Goal: Task Accomplishment & Management: Manage account settings

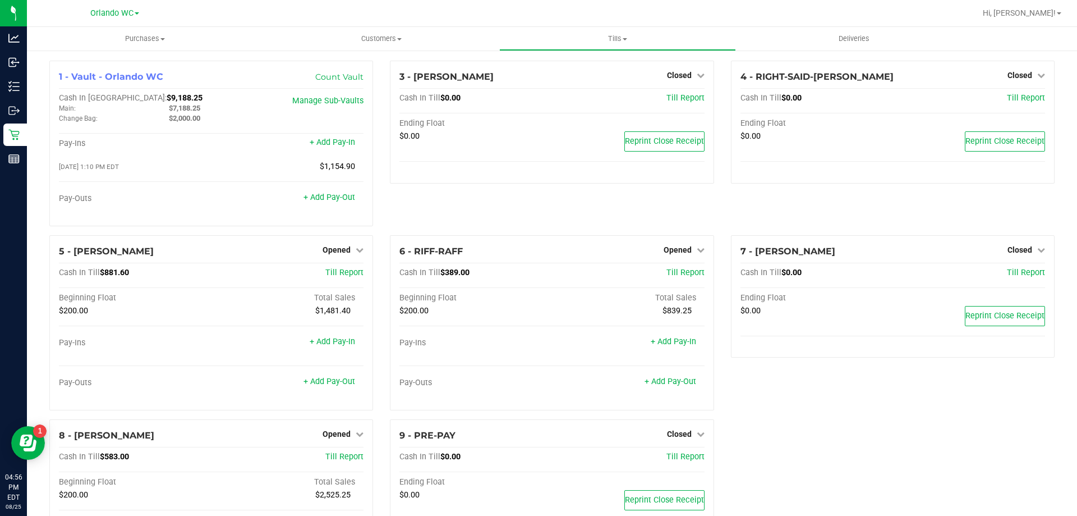
click at [795, 377] on div "7 - [PERSON_NAME] Closed Open Till Cash In Till $0.00 Till Report Ending Float …" at bounding box center [893, 327] width 341 height 184
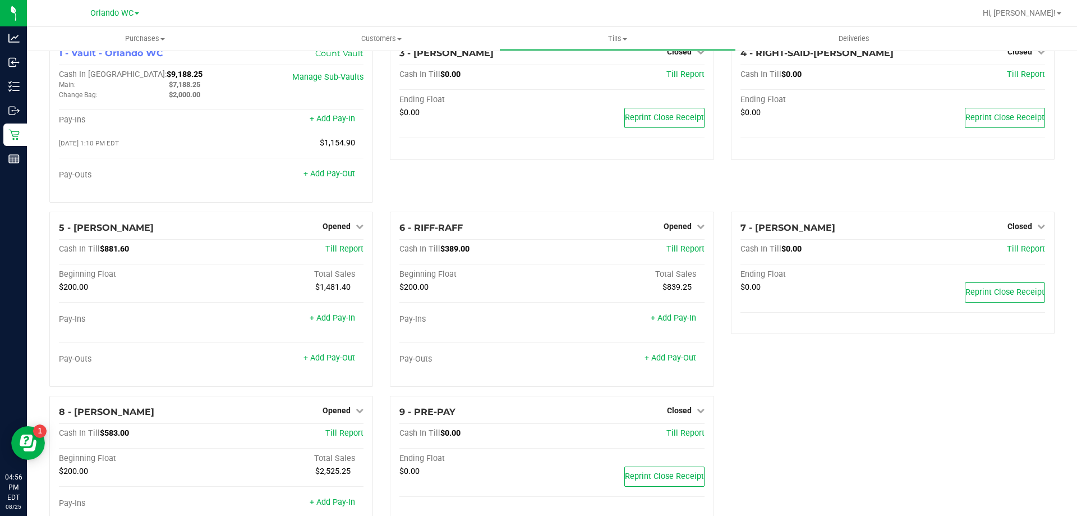
scroll to position [25, 0]
click at [340, 228] on span "Opened" at bounding box center [337, 224] width 28 height 9
click at [341, 249] on link "Close Till" at bounding box center [338, 247] width 30 height 9
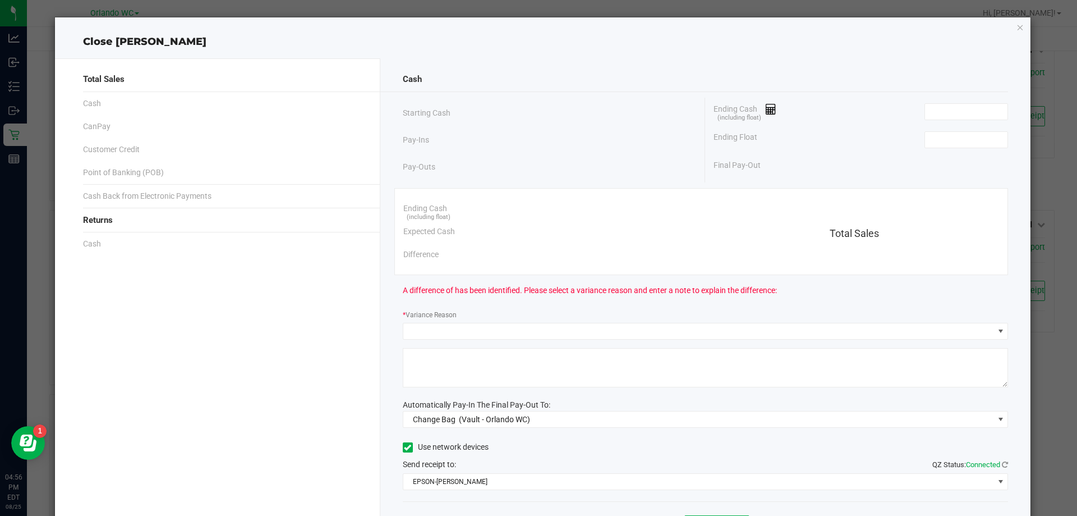
click at [950, 89] on div "Cash" at bounding box center [706, 79] width 606 height 24
click at [988, 104] on input at bounding box center [966, 112] width 82 height 16
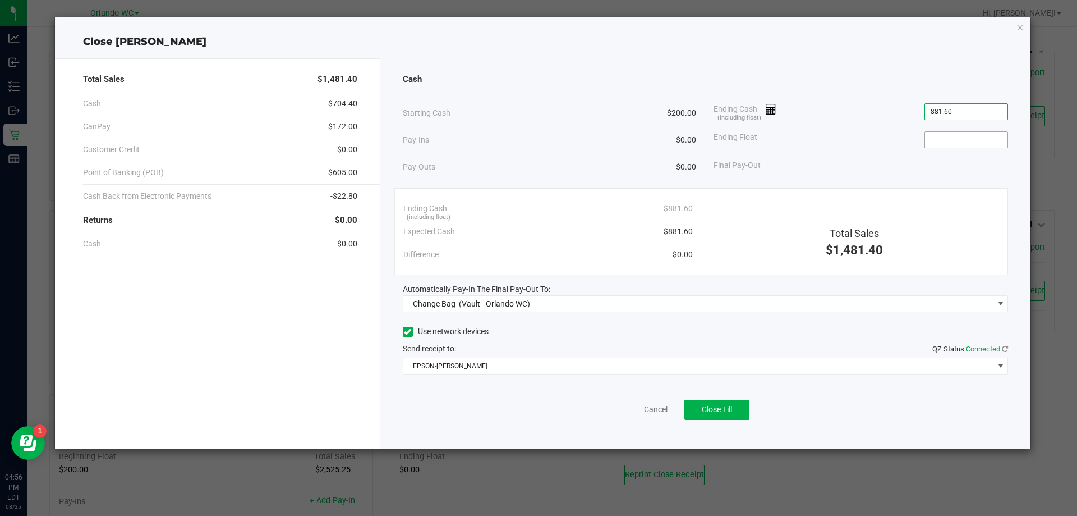
click at [998, 140] on input at bounding box center [966, 140] width 82 height 16
type input "$881.60"
click at [859, 137] on div "Ending Float 200" at bounding box center [861, 140] width 295 height 28
type input "$200.00"
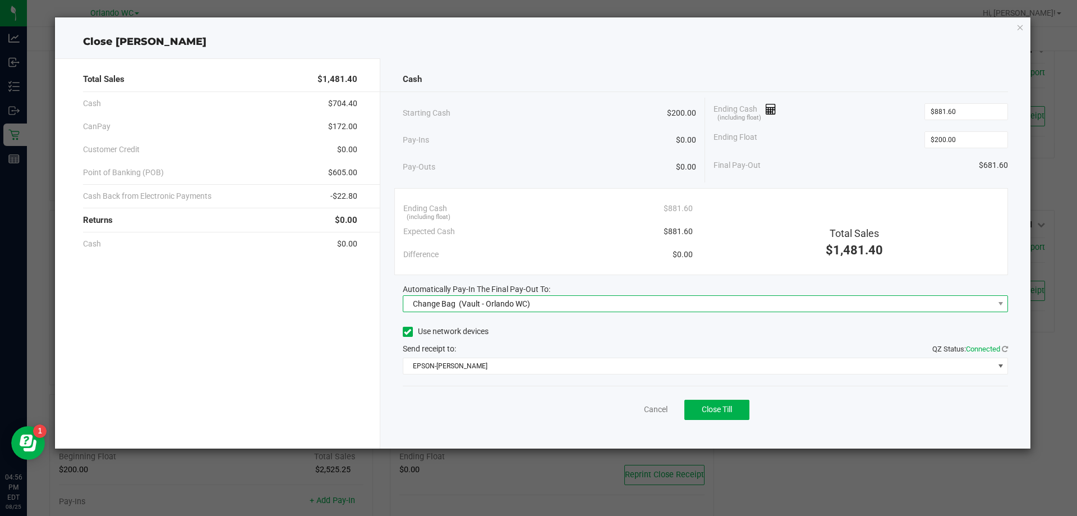
click at [692, 310] on span "Change Bag (Vault - Orlando WC)" at bounding box center [698, 304] width 591 height 16
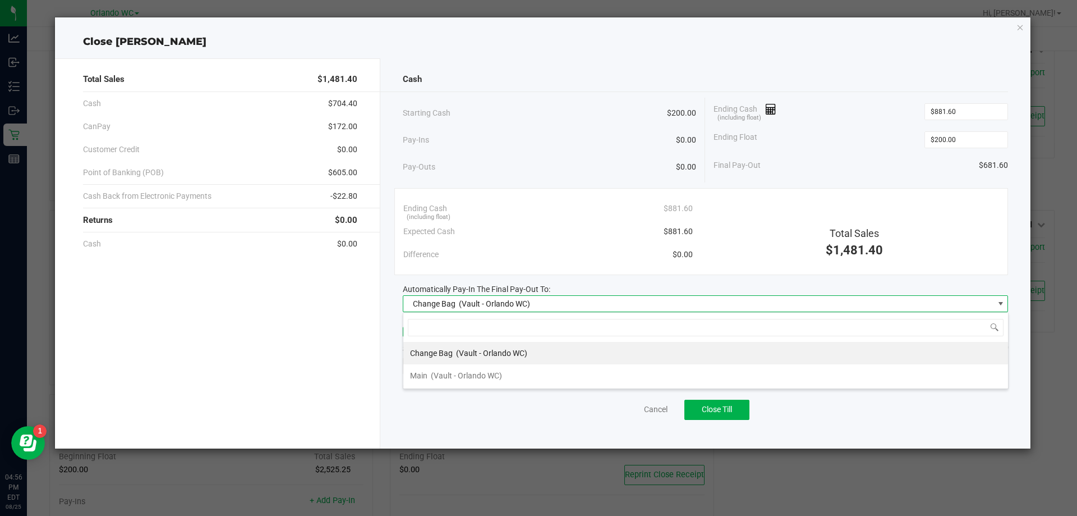
scroll to position [17, 605]
click at [501, 371] on span "(Vault - Orlando WC)" at bounding box center [466, 375] width 71 height 9
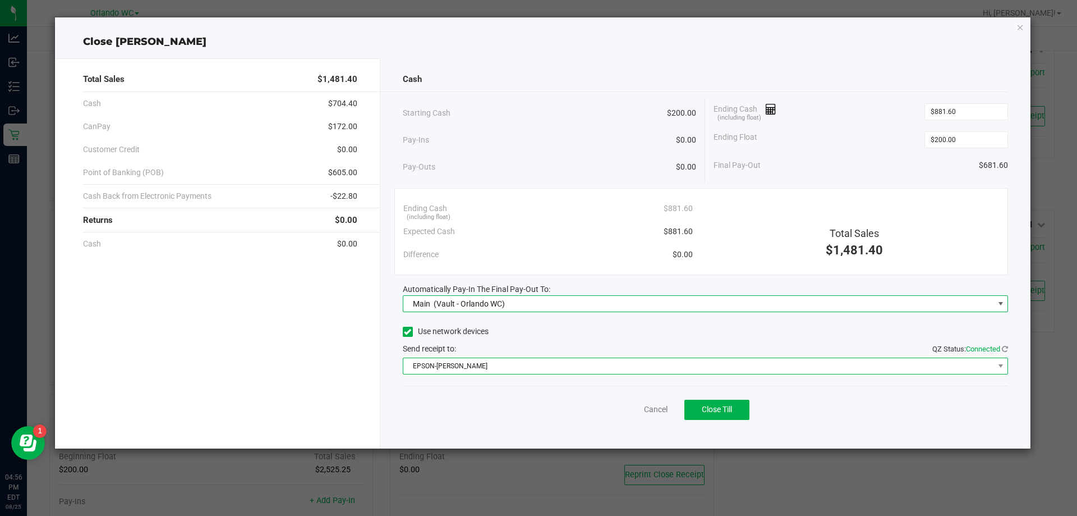
click at [553, 359] on span "EPSON-JASON-DERULO" at bounding box center [698, 366] width 591 height 16
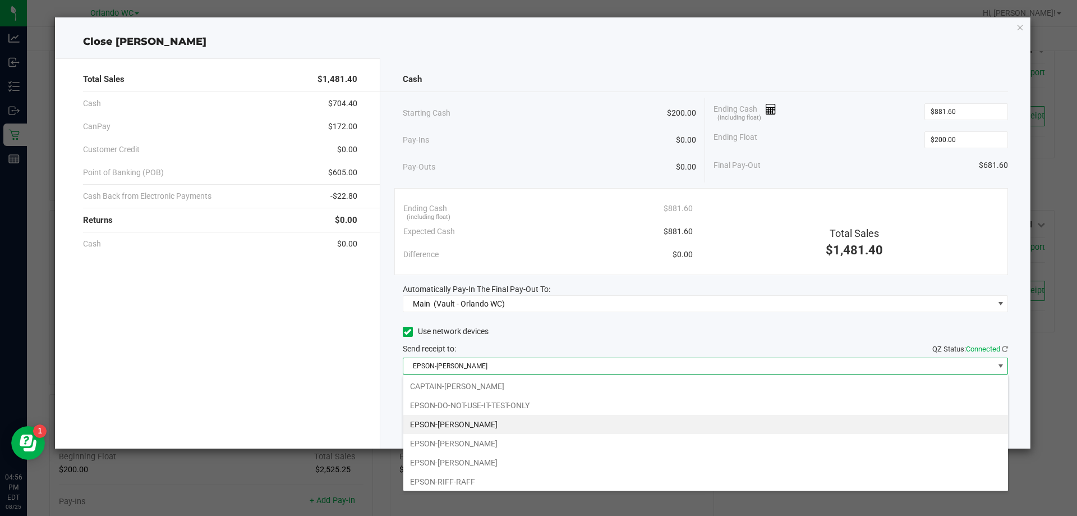
click at [591, 343] on div "Send receipt to: QZ Status: Connected" at bounding box center [706, 349] width 606 height 12
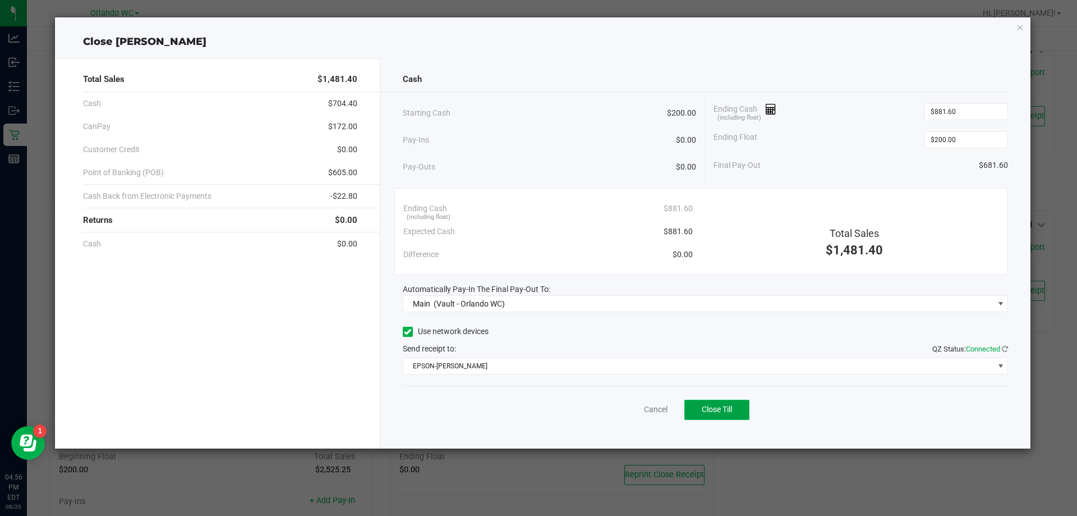
click at [710, 416] on button "Close Till" at bounding box center [716, 409] width 65 height 20
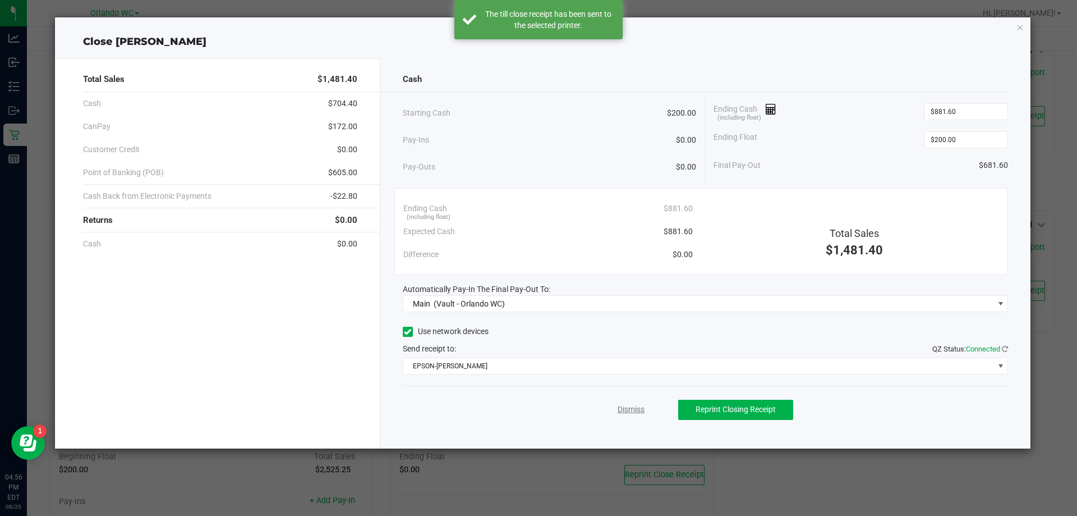
click at [624, 410] on link "Dismiss" at bounding box center [631, 409] width 27 height 12
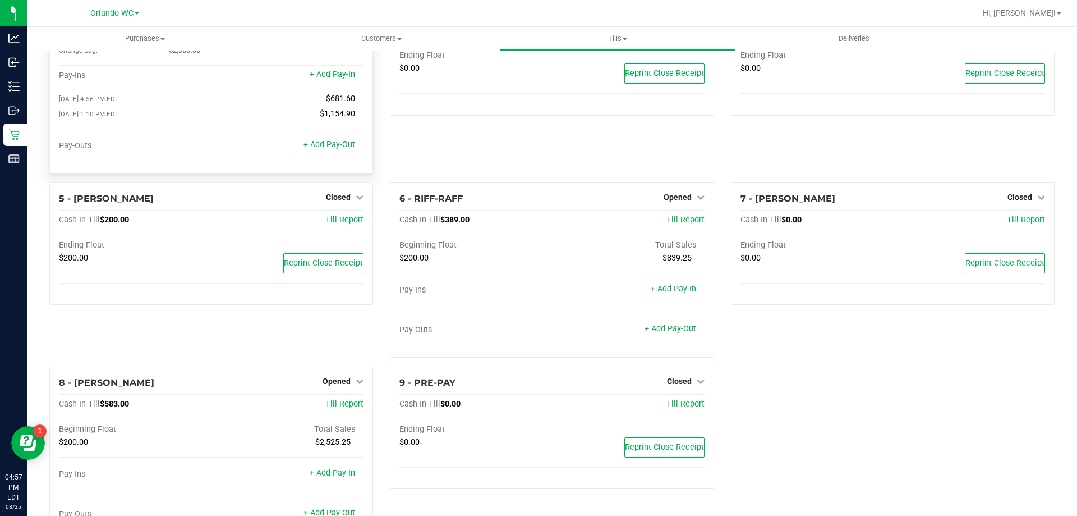
scroll to position [0, 0]
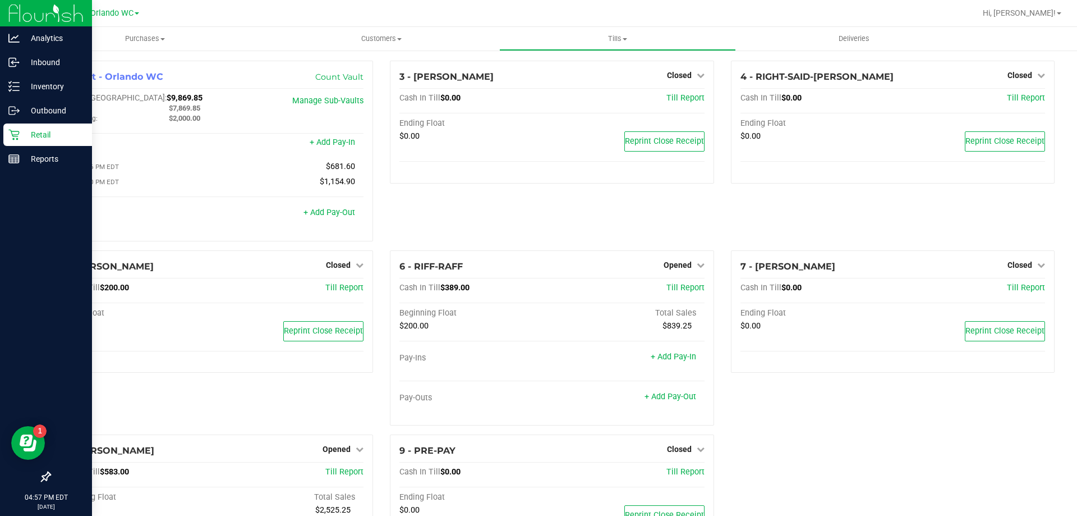
click at [18, 137] on icon at bounding box center [13, 134] width 11 height 11
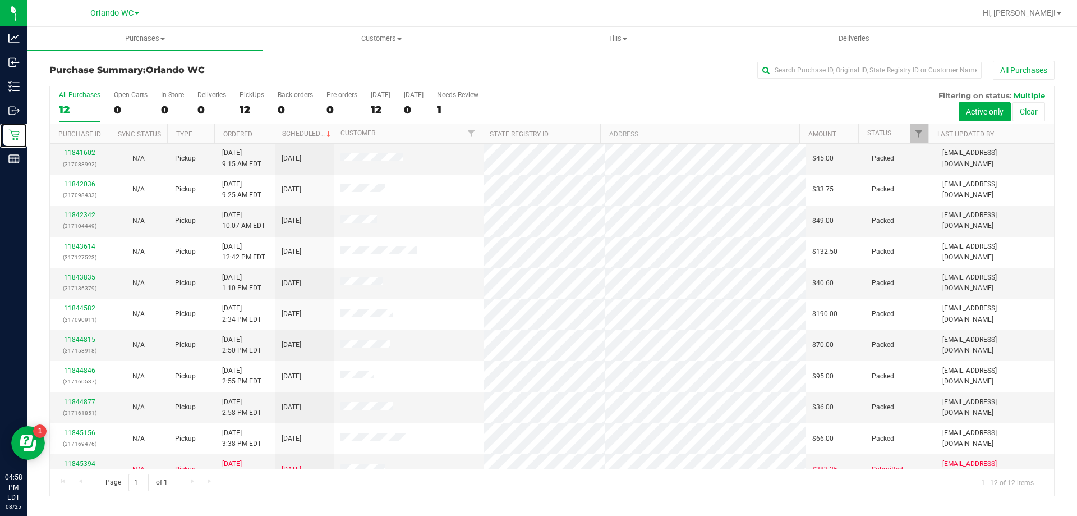
scroll to position [48, 0]
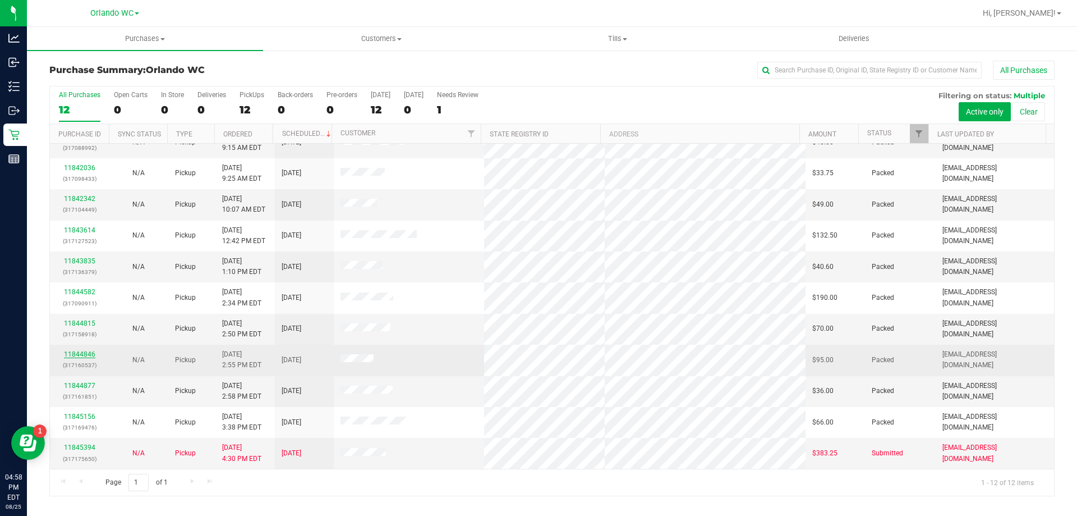
click at [86, 351] on link "11844846" at bounding box center [79, 354] width 31 height 8
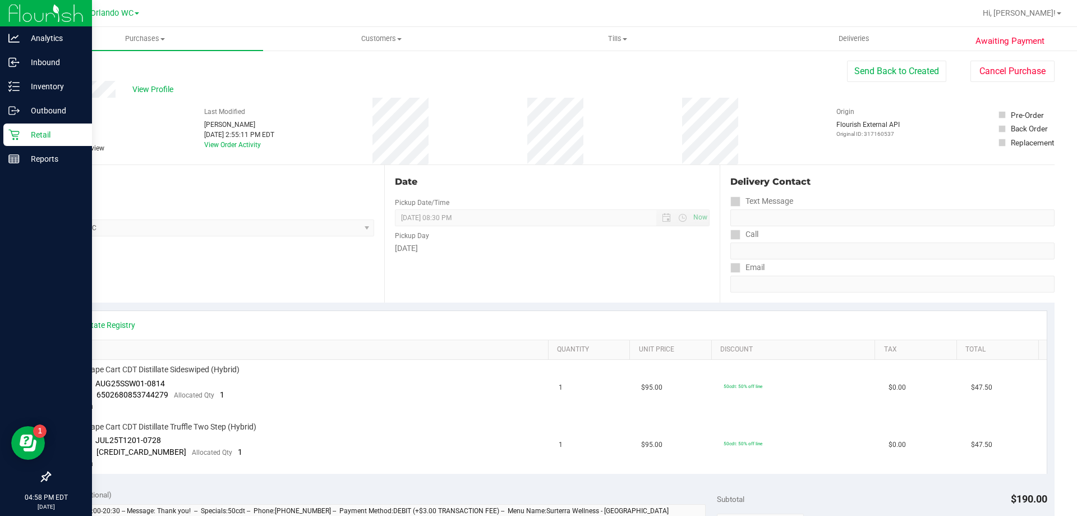
click at [12, 135] on icon at bounding box center [13, 135] width 11 height 11
